Goal: Information Seeking & Learning: Find specific page/section

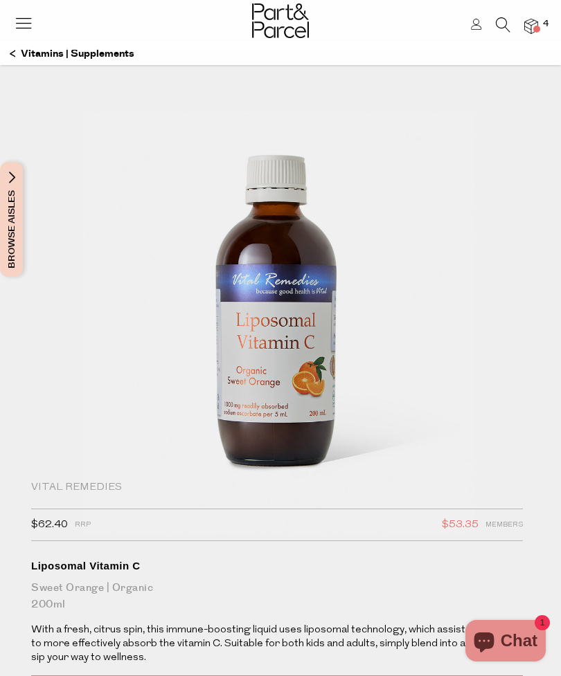
click at [532, 23] on img at bounding box center [531, 27] width 14 height 16
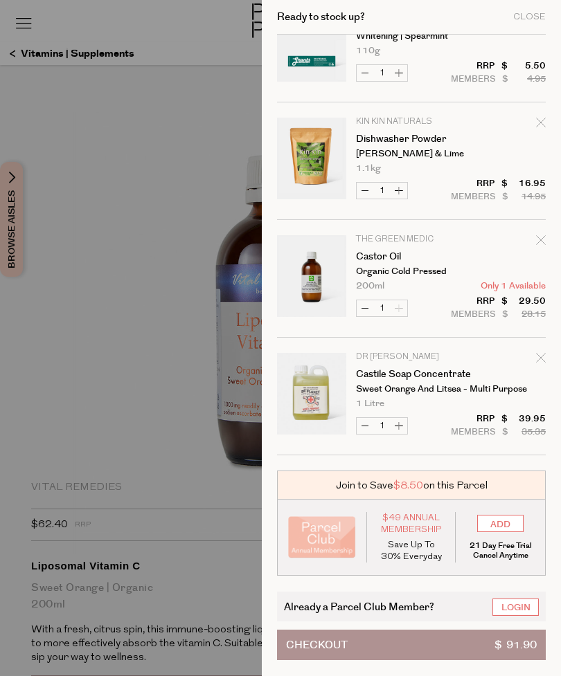
scroll to position [50, 0]
click at [536, 21] on div "Close" at bounding box center [529, 16] width 33 height 9
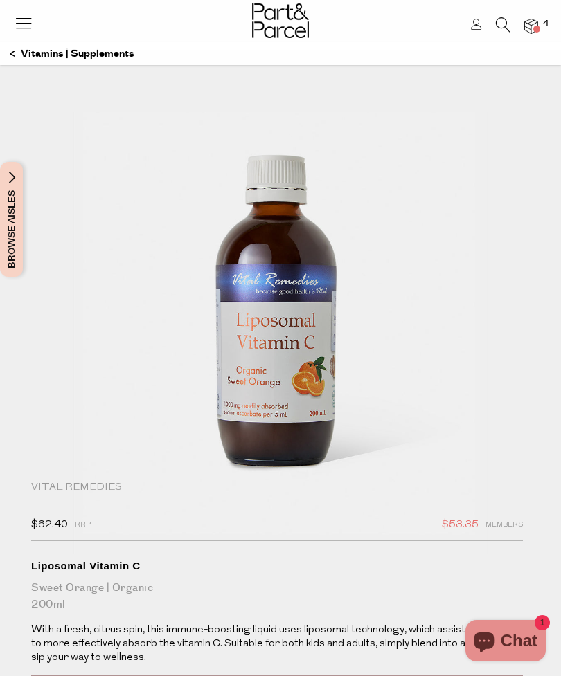
click at [501, 30] on icon at bounding box center [503, 24] width 15 height 15
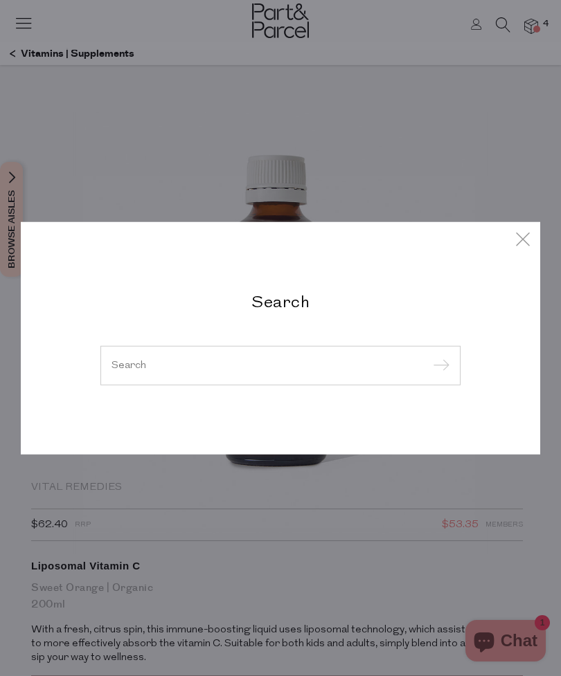
click at [402, 368] on input "search" at bounding box center [280, 365] width 338 height 10
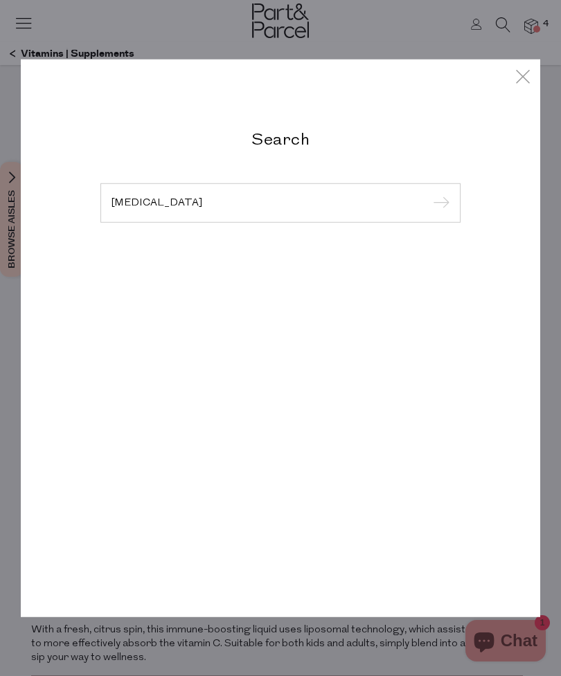
type input "[MEDICAL_DATA]"
click at [438, 204] on input "submit" at bounding box center [438, 203] width 21 height 21
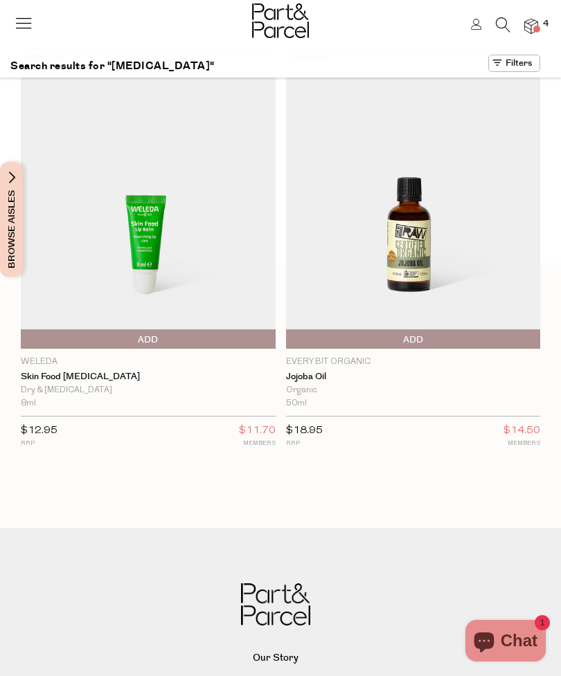
click at [505, 29] on icon at bounding box center [503, 24] width 15 height 15
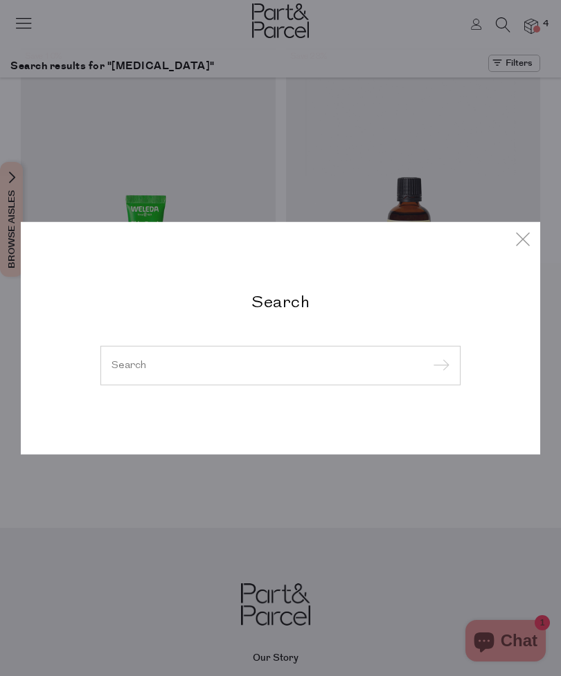
click at [402, 368] on input "search" at bounding box center [280, 365] width 338 height 10
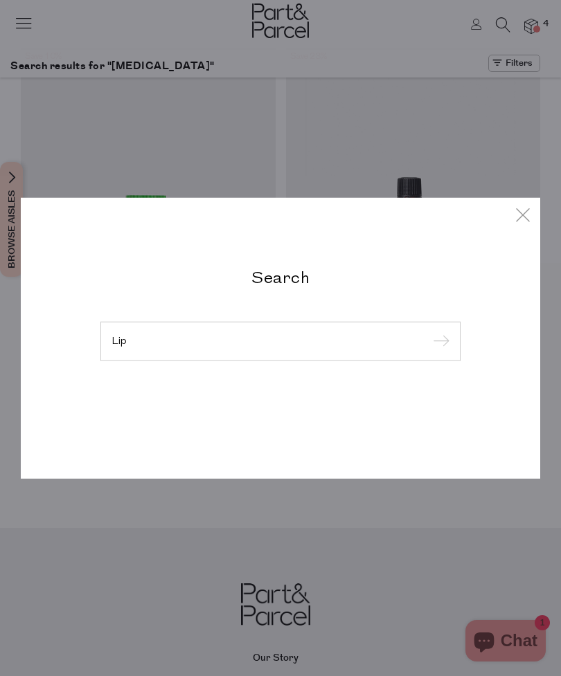
type input "Lip"
click at [438, 342] on input "submit" at bounding box center [438, 342] width 21 height 21
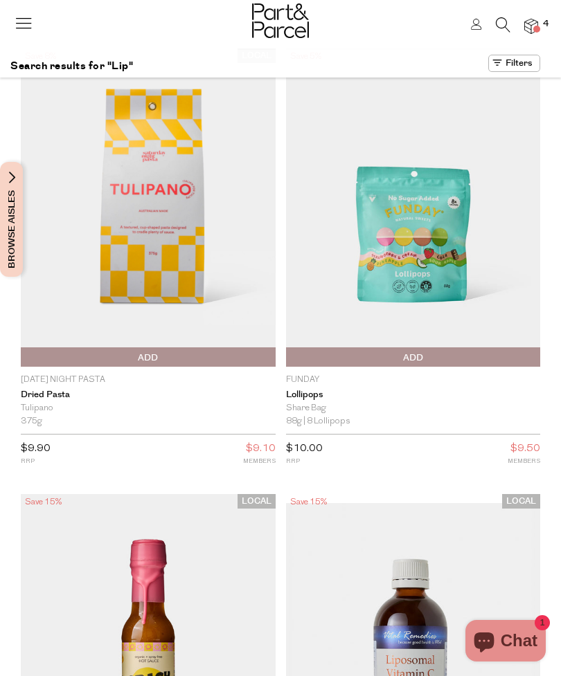
click at [19, 25] on icon at bounding box center [23, 22] width 19 height 19
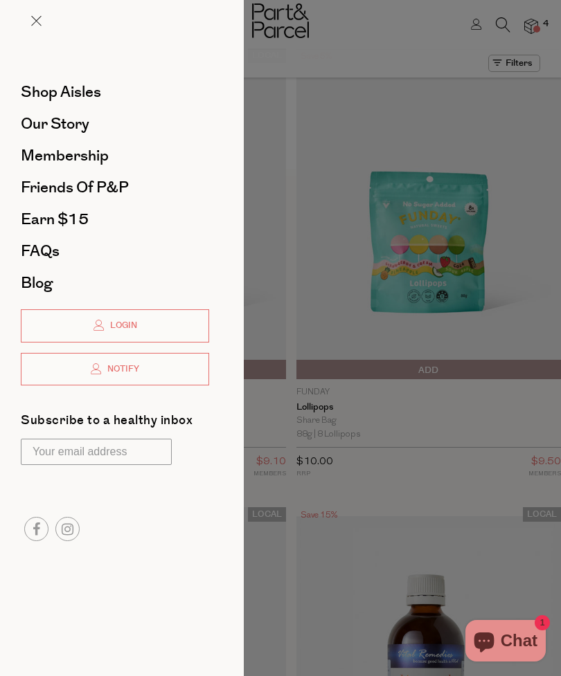
click at [247, 177] on div at bounding box center [280, 338] width 561 height 676
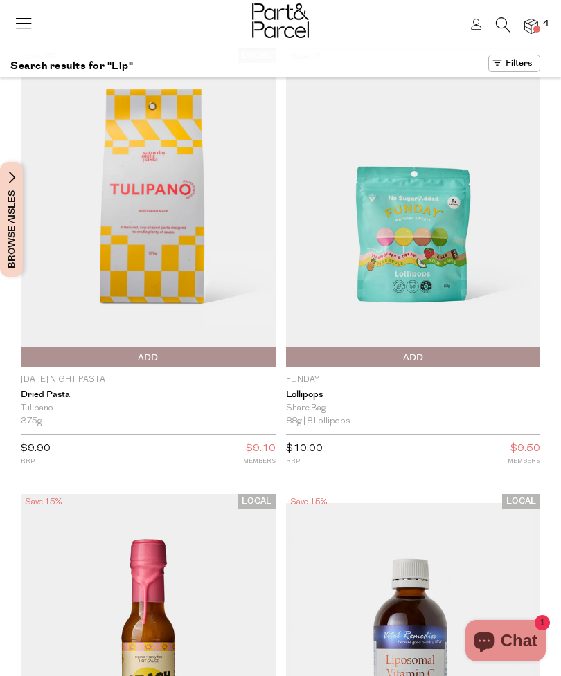
click at [268, 215] on img at bounding box center [148, 207] width 255 height 300
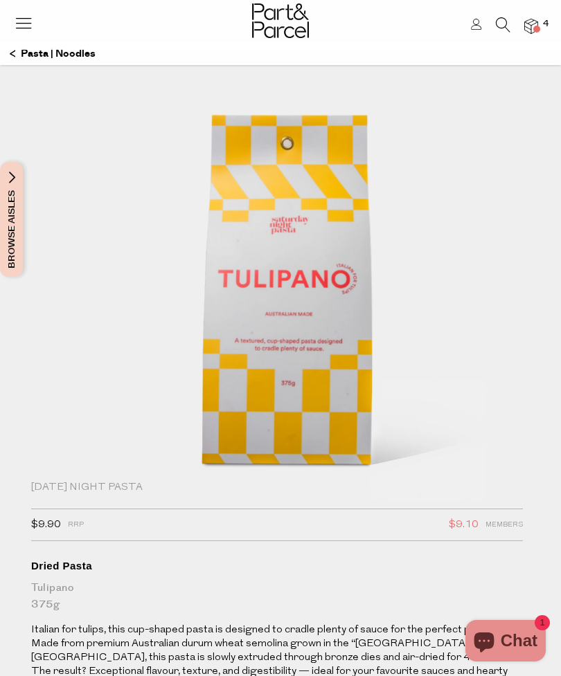
click at [230, 1] on div at bounding box center [280, 22] width 561 height 45
